Goal: Information Seeking & Learning: Learn about a topic

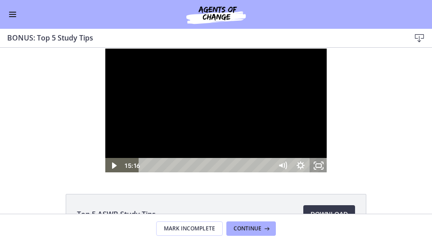
click at [322, 168] on rect "Unfullscreen" at bounding box center [318, 166] width 5 height 4
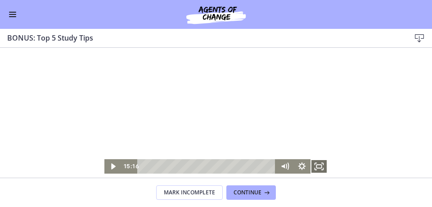
click at [318, 163] on icon "Fullscreen" at bounding box center [319, 166] width 17 height 14
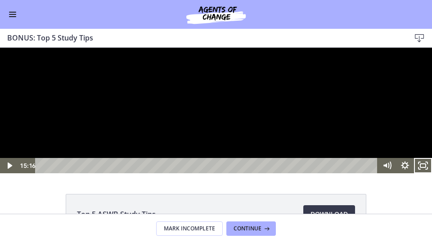
click at [302, 173] on div at bounding box center [216, 111] width 432 height 126
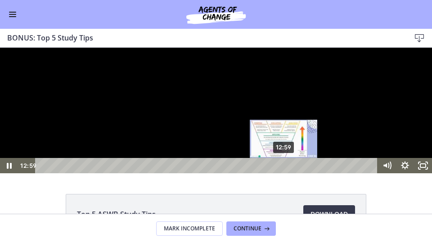
click at [284, 173] on div "12:59" at bounding box center [208, 165] width 332 height 15
click at [286, 173] on div "13:03" at bounding box center [208, 165] width 332 height 15
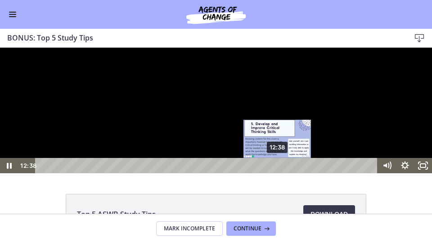
click at [278, 173] on div "12:38" at bounding box center [208, 165] width 332 height 15
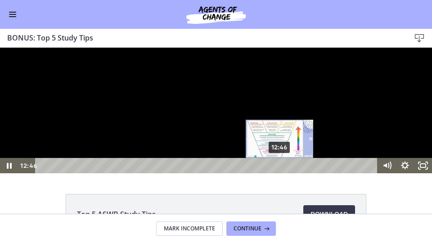
click at [280, 173] on div "12:46" at bounding box center [208, 165] width 332 height 15
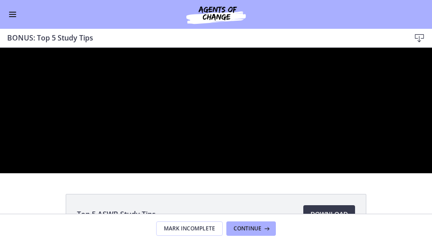
click at [347, 173] on div at bounding box center [216, 111] width 432 height 126
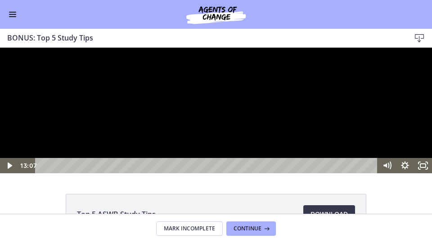
click at [387, 173] on div at bounding box center [216, 111] width 432 height 126
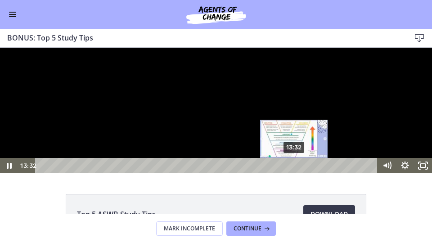
click at [295, 173] on div "13:32" at bounding box center [208, 165] width 332 height 15
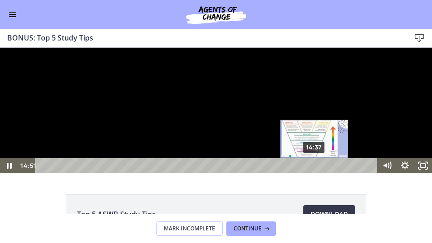
click at [315, 173] on div "14:37" at bounding box center [208, 165] width 332 height 15
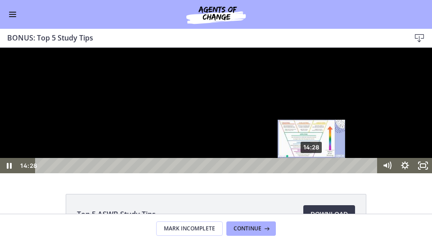
click at [312, 168] on div "Playbar" at bounding box center [311, 165] width 5 height 5
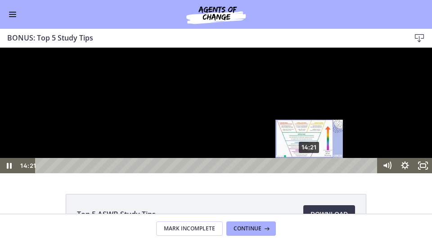
click at [310, 173] on div "14:21" at bounding box center [208, 165] width 332 height 15
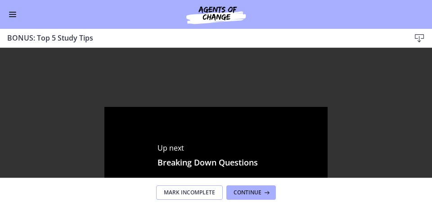
click at [182, 192] on span "Mark Incomplete" at bounding box center [189, 192] width 51 height 7
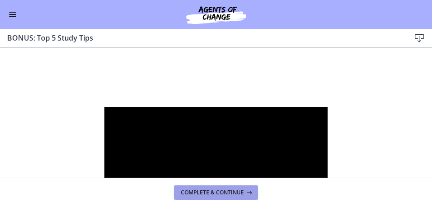
click at [182, 192] on span "Complete & continue" at bounding box center [212, 192] width 63 height 7
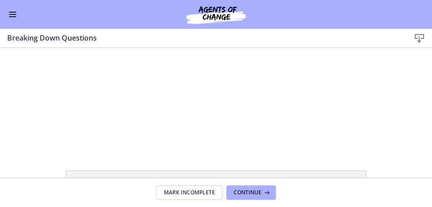
click at [96, 130] on div "Click for sound @keyframes VOLUME_SMALL_WAVE_FLASH { 0% { opacity: 0; } 33% { o…" at bounding box center [216, 99] width 432 height 102
click at [340, 107] on div "Click for sound @keyframes VOLUME_SMALL_WAVE_FLASH { 0% { opacity: 0; } 33% { o…" at bounding box center [216, 99] width 432 height 102
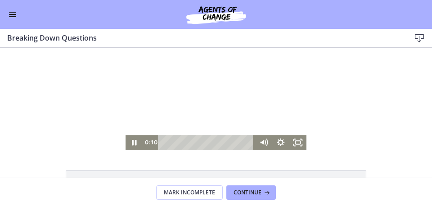
click at [171, 129] on div at bounding box center [216, 99] width 181 height 102
